Goal: Check status: Check status

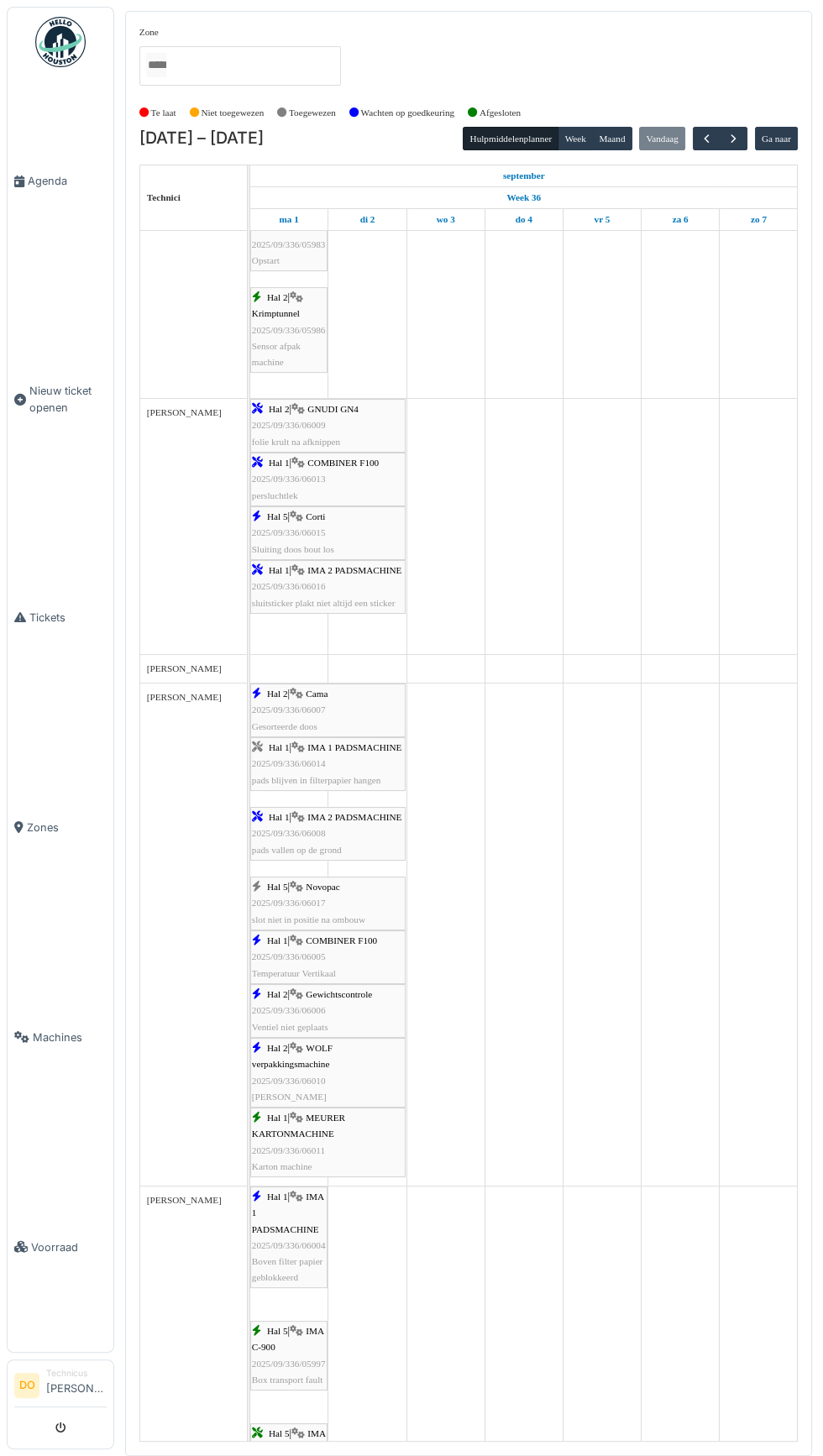
scroll to position [942, 0]
click at [360, 597] on link "Hal 1 | IMA 2 PADSMACHINE 2025/09/336/06016 sluitsticker plakt niet altijd een …" at bounding box center [328, 583] width 155 height 53
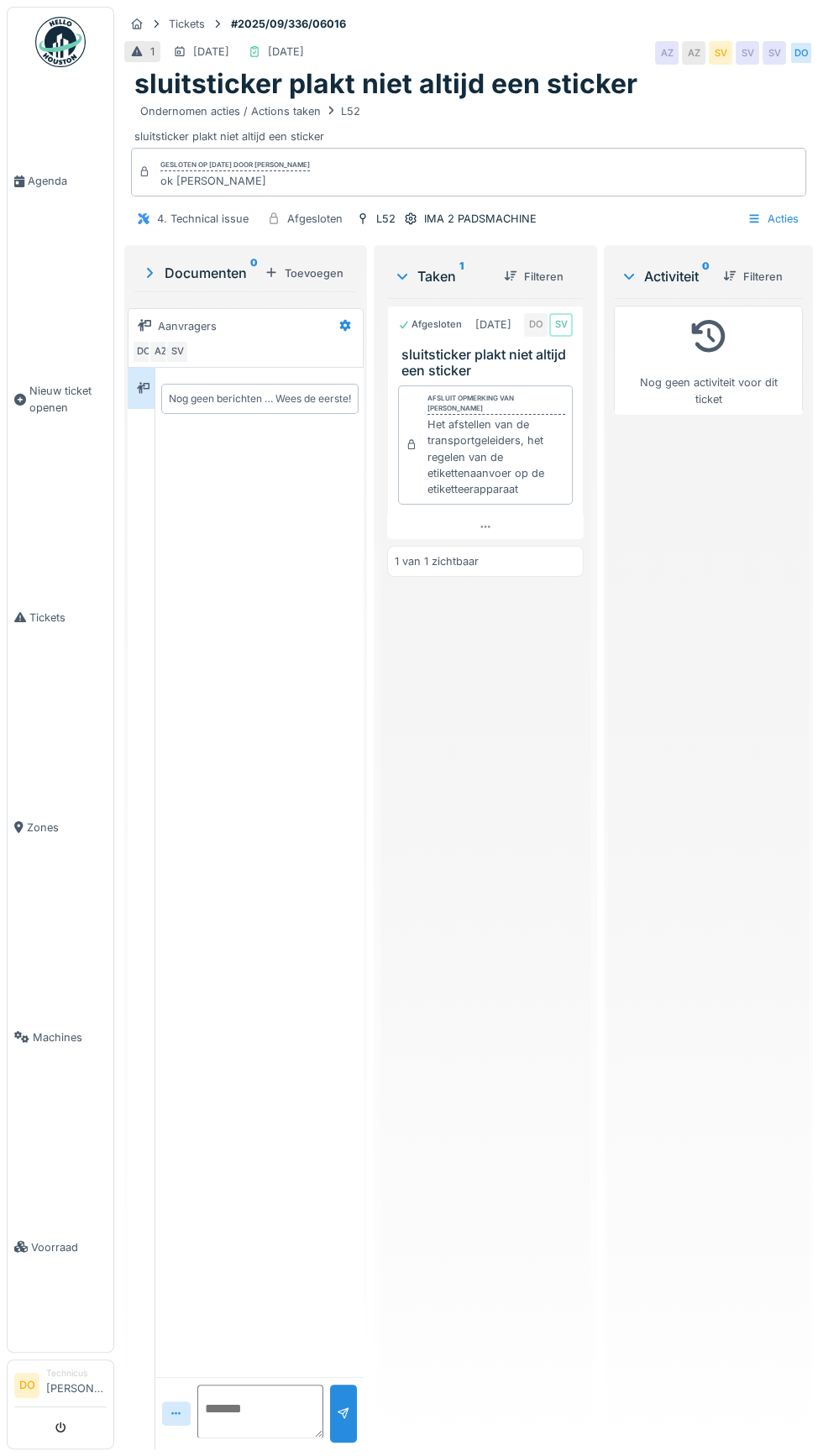
click at [267, 1438] on textarea at bounding box center [259, 1411] width 126 height 53
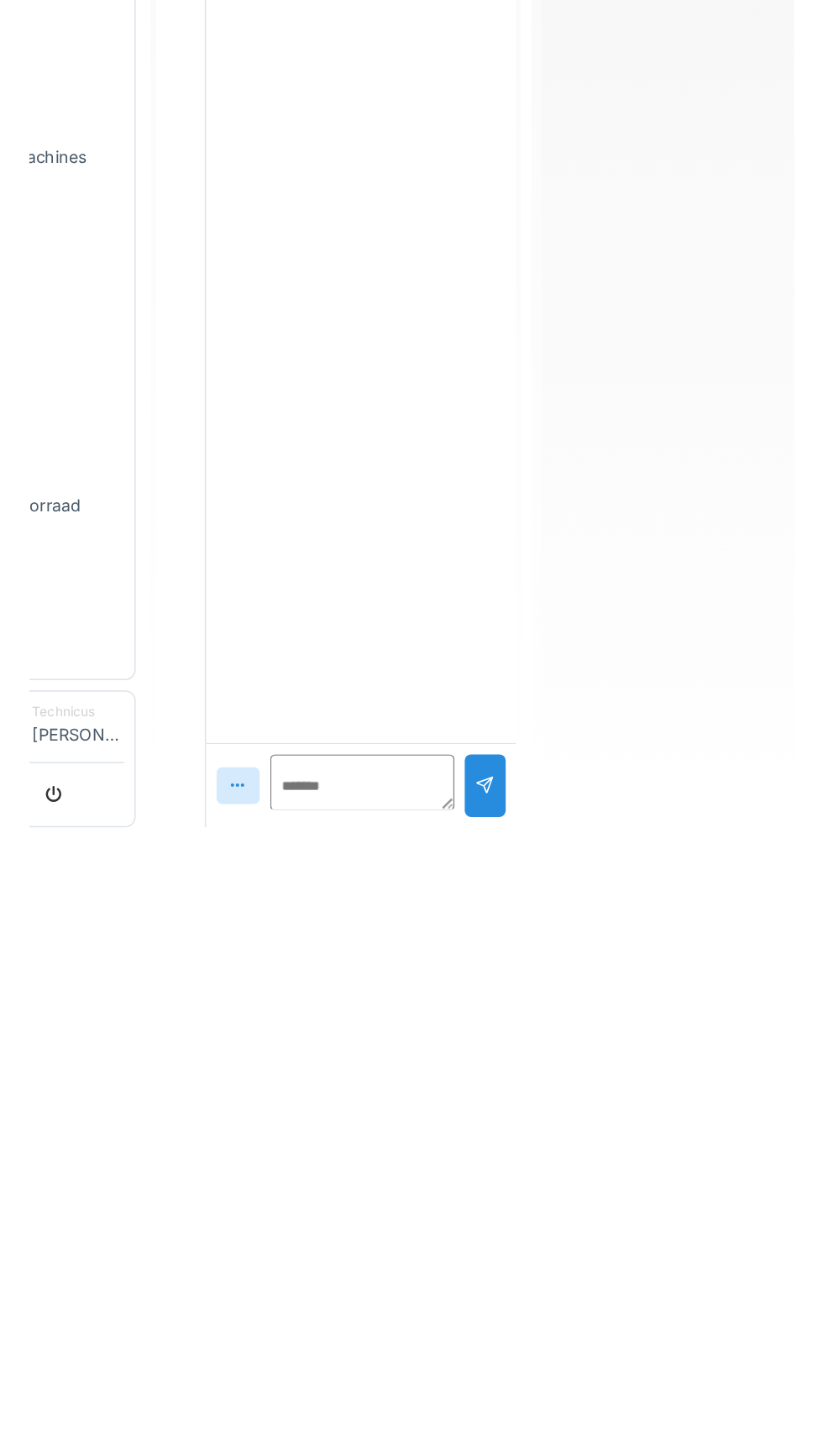
scroll to position [154, 0]
